Goal: Information Seeking & Learning: Compare options

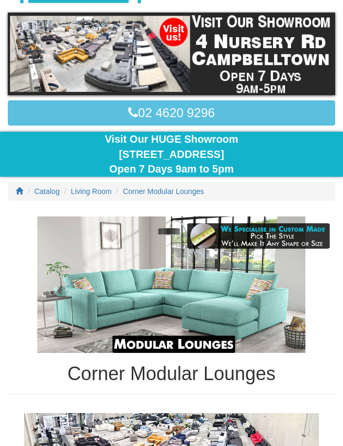
scroll to position [137, 0]
click at [114, 287] on img at bounding box center [171, 285] width 327 height 137
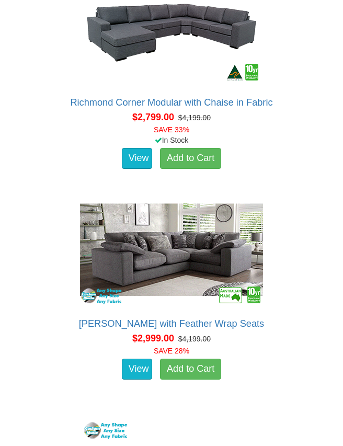
scroll to position [3101, 0]
click at [131, 253] on img at bounding box center [171, 250] width 188 height 115
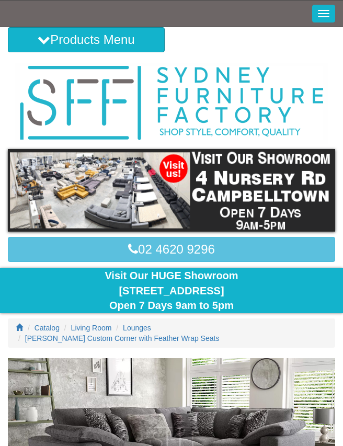
click at [115, 252] on link "02 4620 9296" at bounding box center [171, 249] width 327 height 25
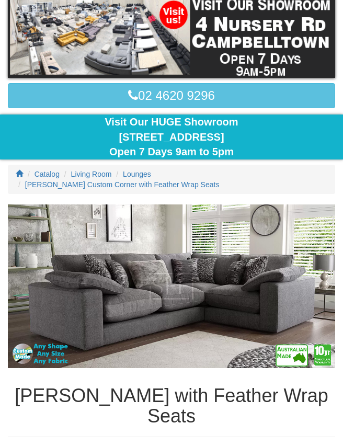
scroll to position [153, 0]
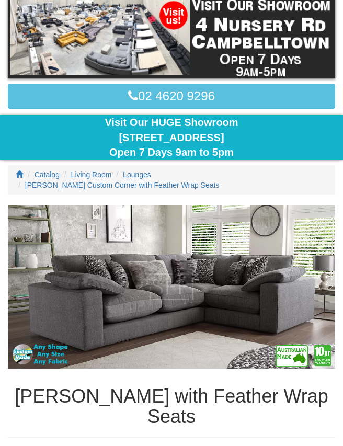
click at [137, 295] on img at bounding box center [171, 287] width 327 height 164
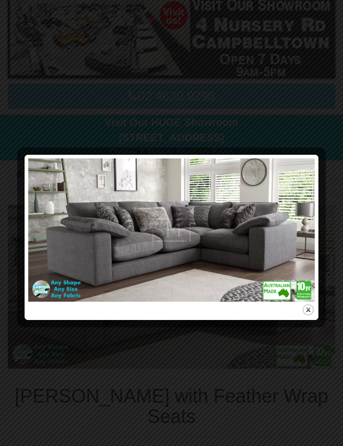
click at [216, 242] on img at bounding box center [171, 229] width 287 height 143
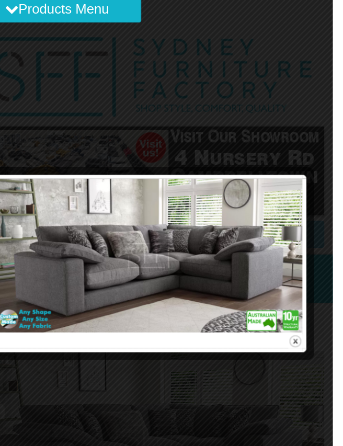
scroll to position [24, 0]
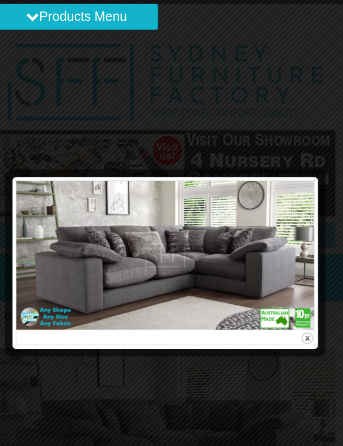
click at [85, 86] on div at bounding box center [171, 223] width 343 height 446
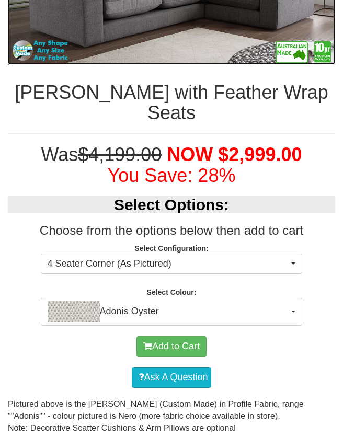
scroll to position [457, 0]
click at [293, 298] on button "Adonis Oyster" at bounding box center [172, 312] width 262 height 28
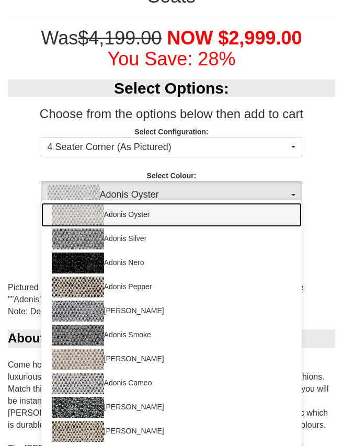
scroll to position [574, 0]
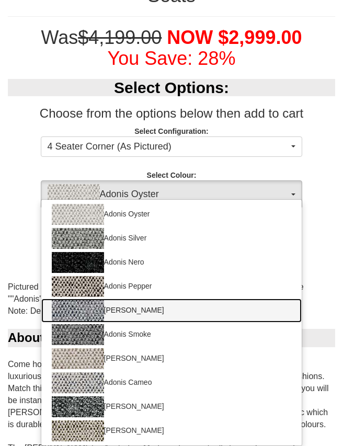
click at [86, 300] on img at bounding box center [78, 310] width 52 height 21
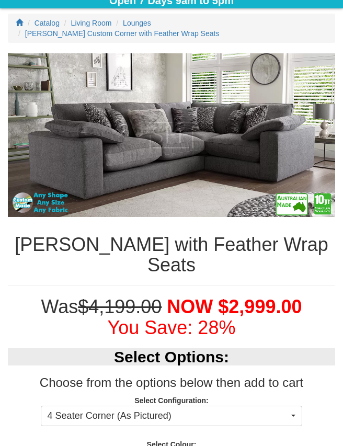
scroll to position [304, 0]
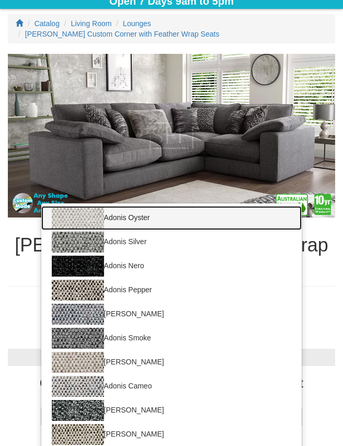
click at [88, 208] on img at bounding box center [78, 218] width 52 height 21
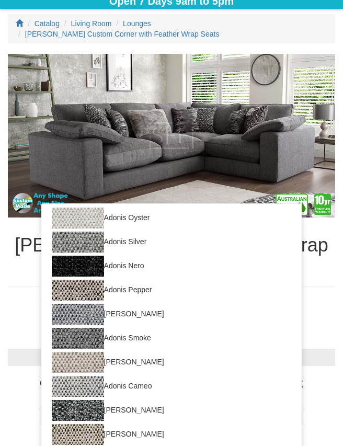
select select "1750"
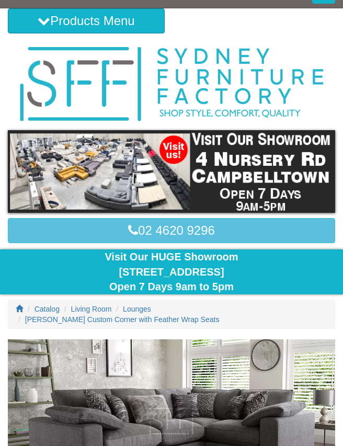
scroll to position [0, 0]
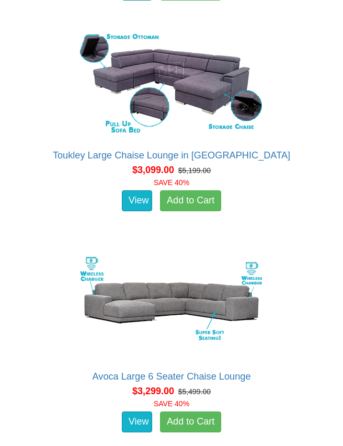
scroll to position [4154, 0]
click at [49, 333] on link at bounding box center [172, 303] width 316 height 115
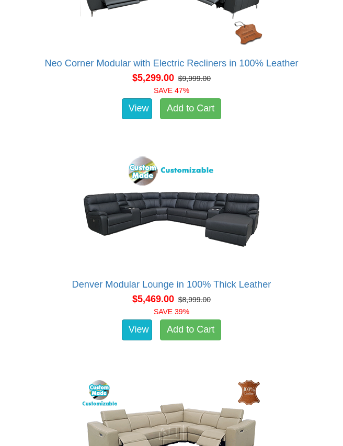
scroll to position [8008, 0]
